Goal: Transaction & Acquisition: Register for event/course

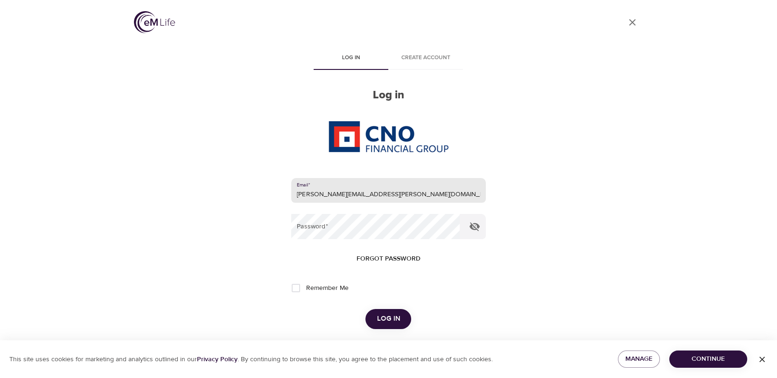
type input "[PERSON_NAME][EMAIL_ADDRESS][PERSON_NAME][DOMAIN_NAME]"
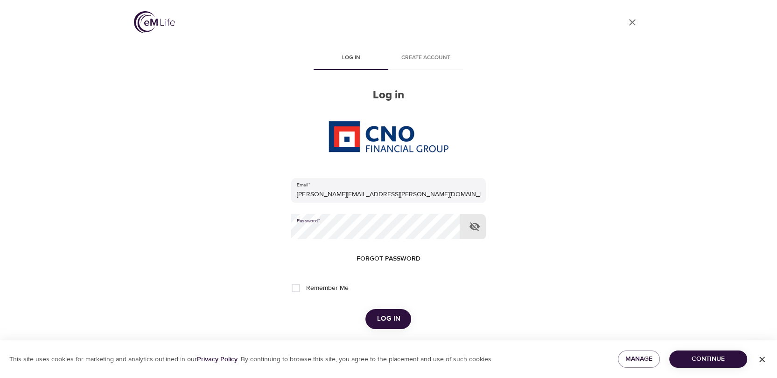
click at [365, 309] on button "Log in" at bounding box center [388, 319] width 46 height 20
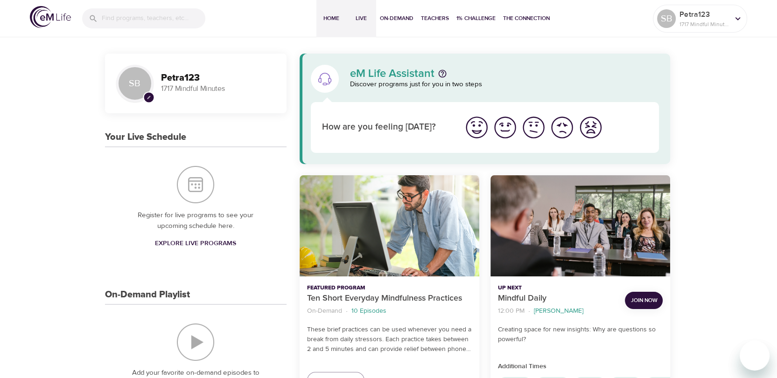
click at [353, 21] on span "Live" at bounding box center [361, 19] width 22 height 10
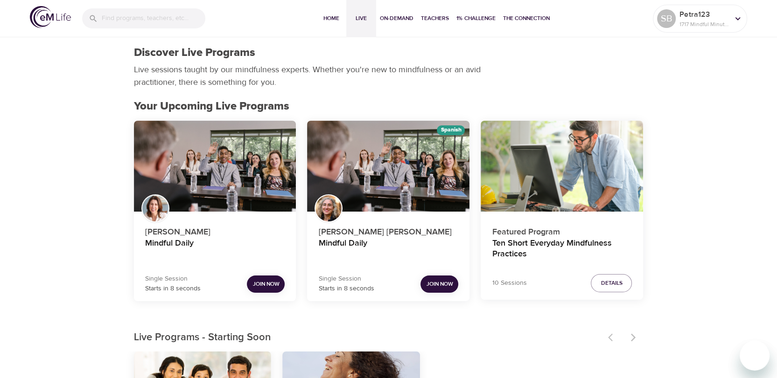
click at [261, 281] on span "Join Now" at bounding box center [265, 285] width 27 height 10
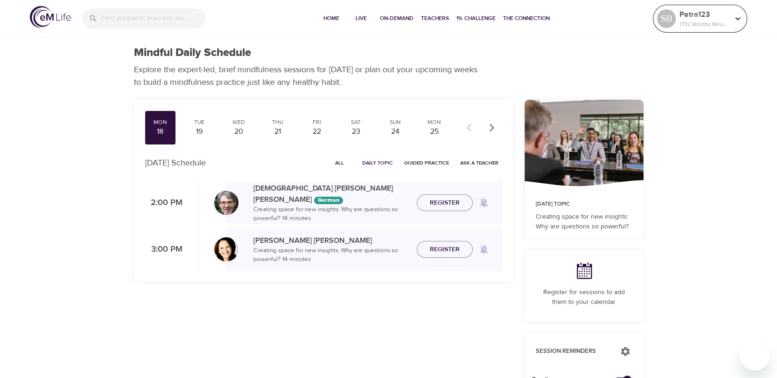
click at [684, 18] on p "Petra123" at bounding box center [703, 14] width 49 height 11
